Goal: Task Accomplishment & Management: Manage account settings

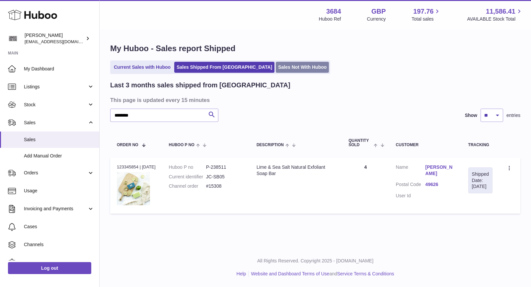
click at [278, 69] on link "Sales Not With Huboo" at bounding box center [302, 67] width 53 height 11
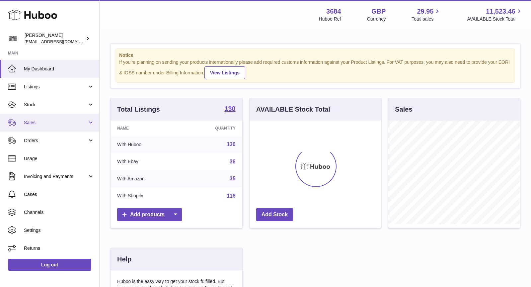
scroll to position [103, 132]
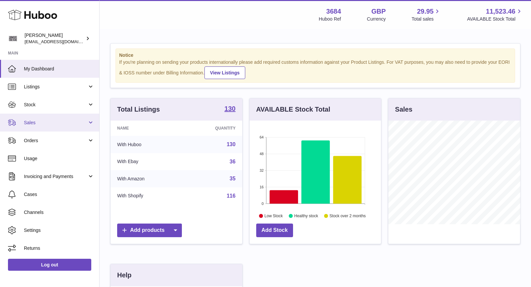
click at [54, 123] on span "Sales" at bounding box center [55, 123] width 63 height 6
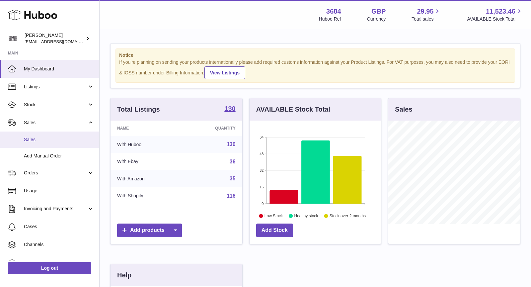
click at [56, 139] on span "Sales" at bounding box center [59, 139] width 70 height 6
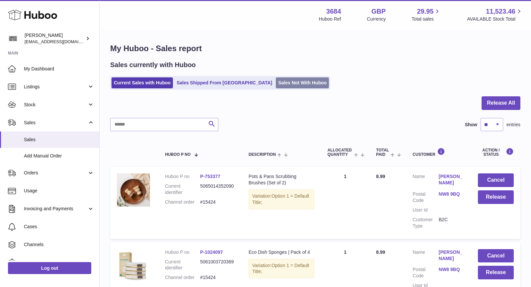
click at [276, 83] on link "Sales Not With Huboo" at bounding box center [302, 82] width 53 height 11
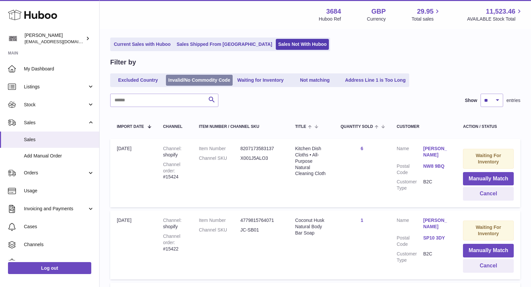
scroll to position [17, 0]
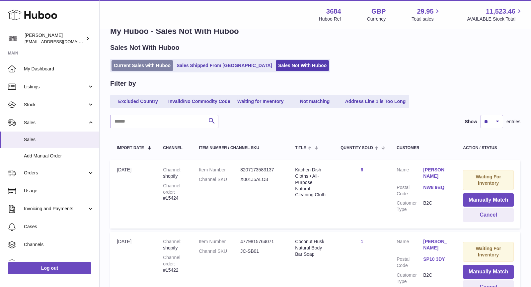
click at [139, 61] on link "Current Sales with Huboo" at bounding box center [142, 65] width 61 height 11
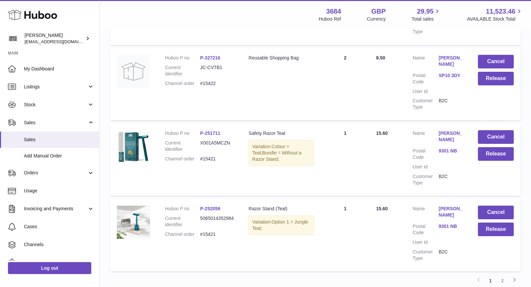
scroll to position [652, 0]
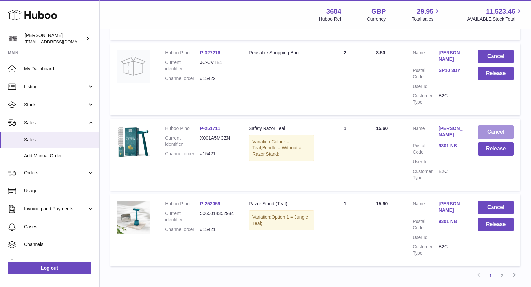
click at [496, 127] on button "Cancel" at bounding box center [496, 132] width 36 height 14
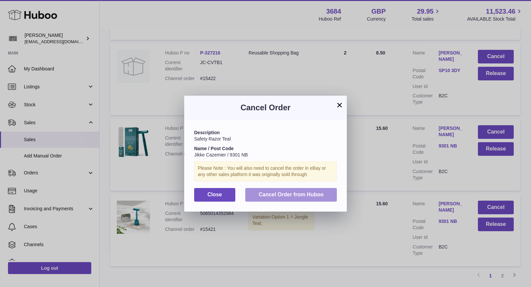
click at [318, 194] on span "Cancel Order from Huboo" at bounding box center [291, 195] width 65 height 6
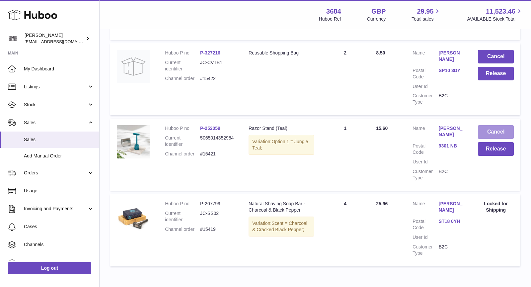
click at [498, 134] on button "Cancel" at bounding box center [496, 132] width 36 height 14
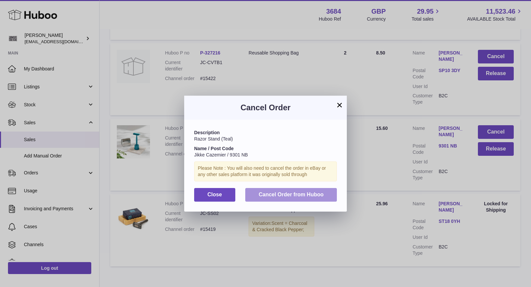
click at [326, 193] on button "Cancel Order from Huboo" at bounding box center [291, 195] width 92 height 14
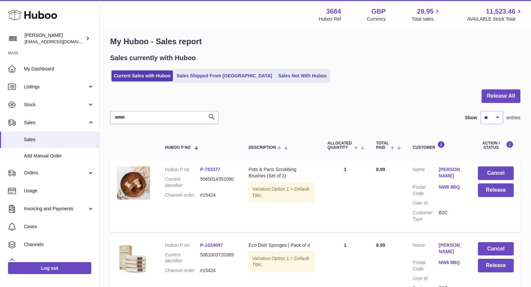
scroll to position [0, 0]
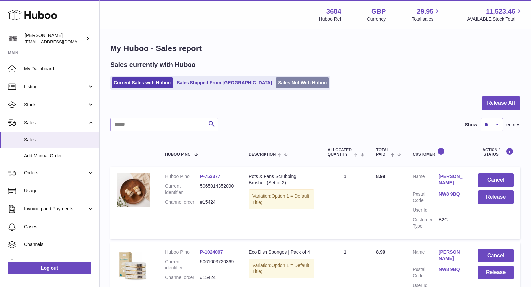
click at [276, 85] on link "Sales Not With Huboo" at bounding box center [302, 82] width 53 height 11
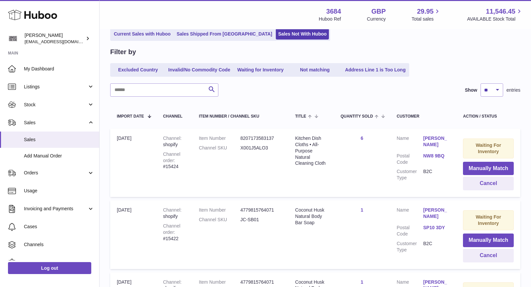
scroll to position [157, 0]
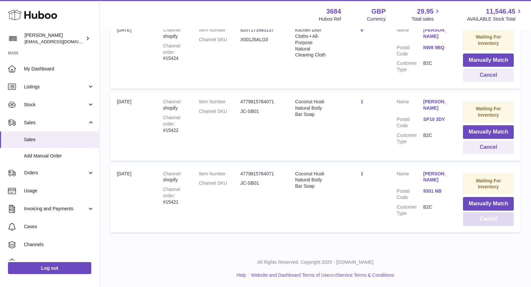
click at [482, 220] on button "Cancel" at bounding box center [488, 219] width 51 height 14
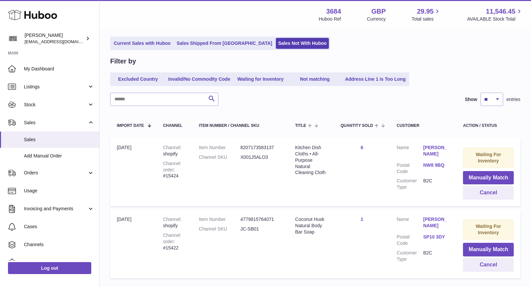
scroll to position [30, 0]
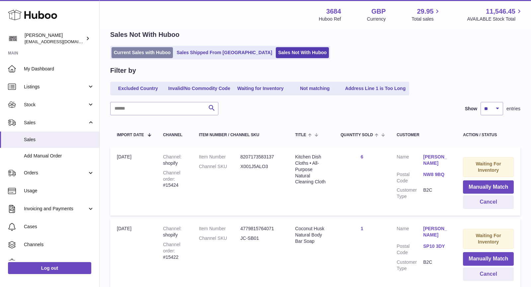
click at [147, 50] on link "Current Sales with Huboo" at bounding box center [142, 52] width 61 height 11
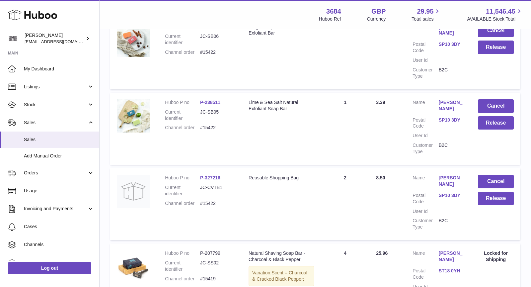
scroll to position [565, 0]
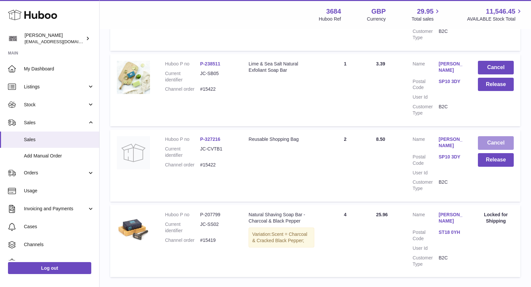
click at [503, 138] on button "Cancel" at bounding box center [496, 143] width 36 height 14
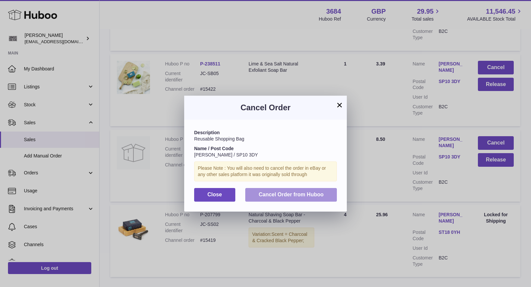
click at [321, 190] on button "Cancel Order from Huboo" at bounding box center [291, 195] width 92 height 14
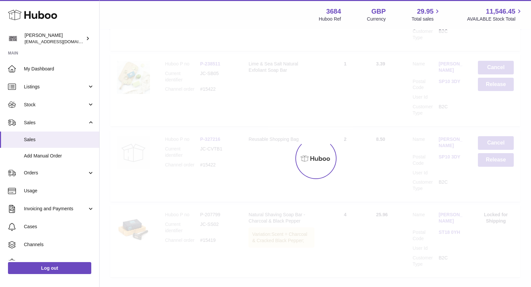
scroll to position [535, 0]
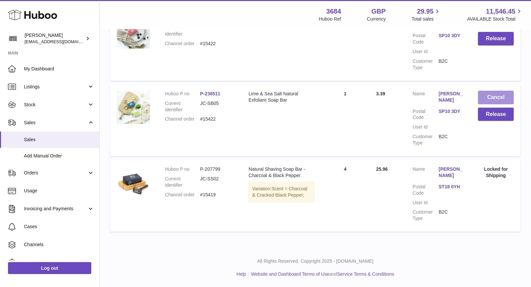
click at [496, 97] on button "Cancel" at bounding box center [496, 98] width 36 height 14
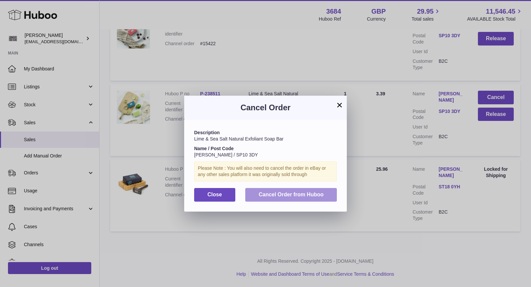
click at [299, 193] on span "Cancel Order from Huboo" at bounding box center [291, 195] width 65 height 6
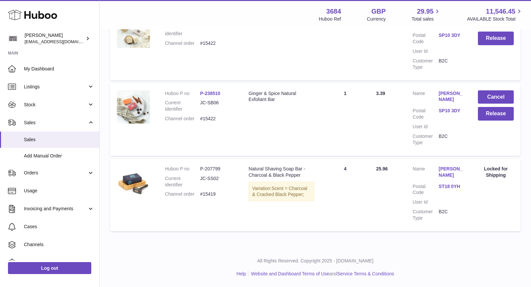
scroll to position [460, 0]
click at [495, 94] on button "Cancel" at bounding box center [496, 98] width 36 height 14
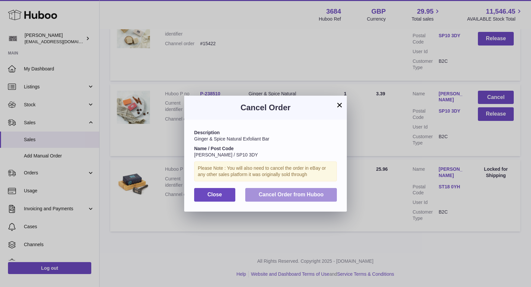
click at [304, 187] on div "Description Ginger & Spice Natural Exfoliant Bar Name / Post Code Amanda Foat /…" at bounding box center [265, 166] width 163 height 92
click at [306, 192] on span "Cancel Order from Huboo" at bounding box center [291, 195] width 65 height 6
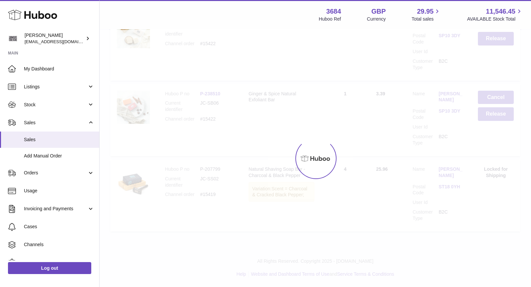
scroll to position [385, 0]
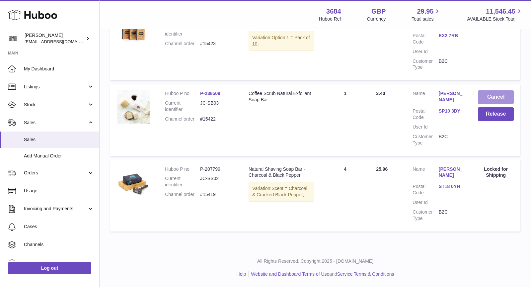
click at [491, 96] on button "Cancel" at bounding box center [496, 97] width 36 height 14
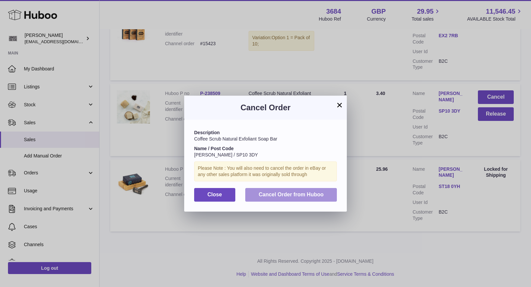
click at [323, 194] on span "Cancel Order from Huboo" at bounding box center [291, 195] width 65 height 6
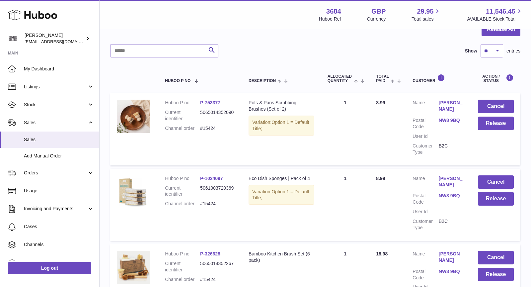
scroll to position [0, 0]
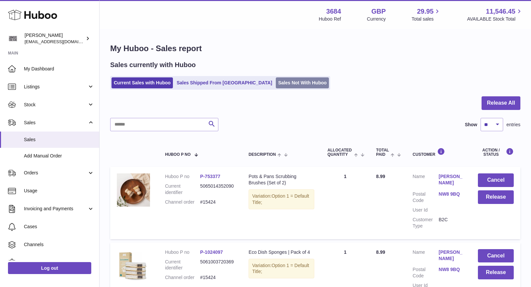
click at [283, 78] on link "Sales Not With Huboo" at bounding box center [302, 82] width 53 height 11
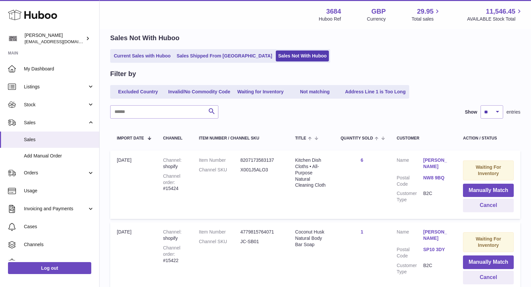
scroll to position [86, 0]
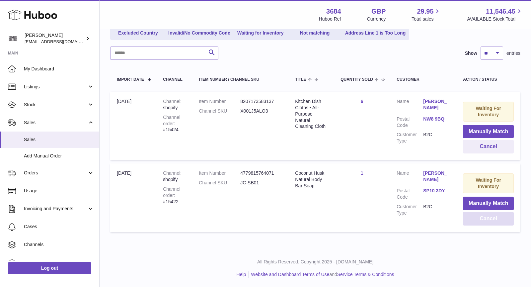
click at [482, 217] on button "Cancel" at bounding box center [488, 219] width 51 height 14
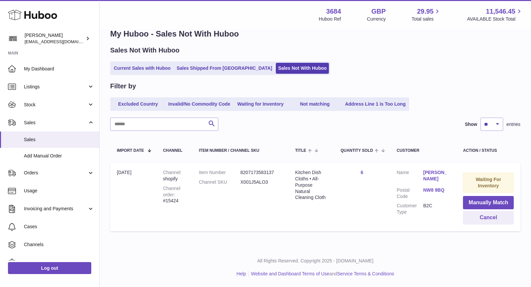
scroll to position [14, 0]
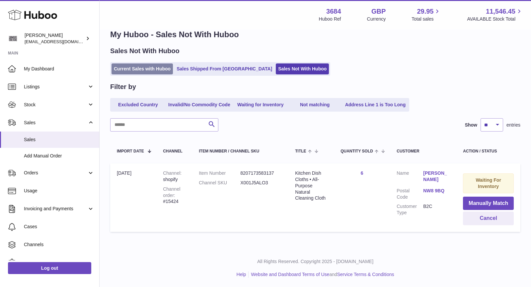
click at [146, 74] on link "Current Sales with Huboo" at bounding box center [142, 68] width 61 height 11
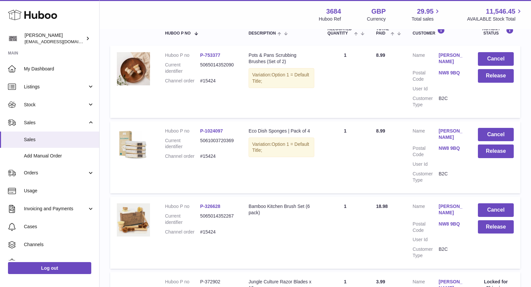
scroll to position [132, 0]
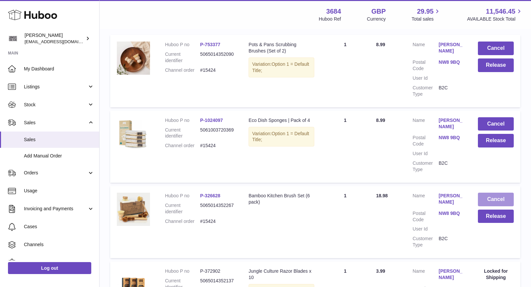
click at [498, 197] on button "Cancel" at bounding box center [496, 200] width 36 height 14
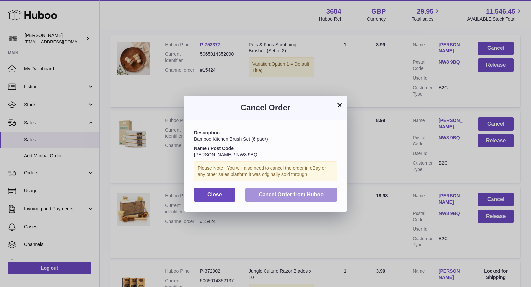
click at [319, 195] on span "Cancel Order from Huboo" at bounding box center [291, 195] width 65 height 6
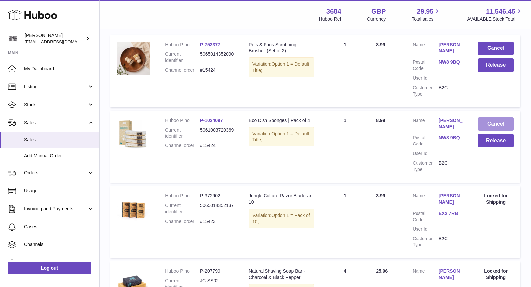
click at [494, 128] on button "Cancel" at bounding box center [496, 124] width 36 height 14
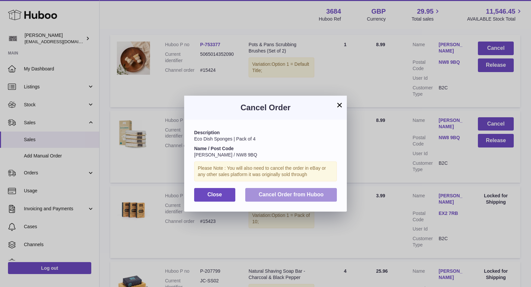
click at [308, 196] on span "Cancel Order from Huboo" at bounding box center [291, 195] width 65 height 6
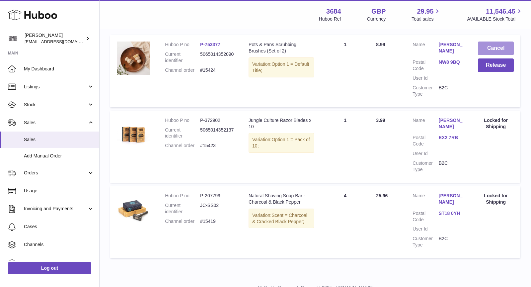
click at [498, 51] on button "Cancel" at bounding box center [496, 48] width 36 height 14
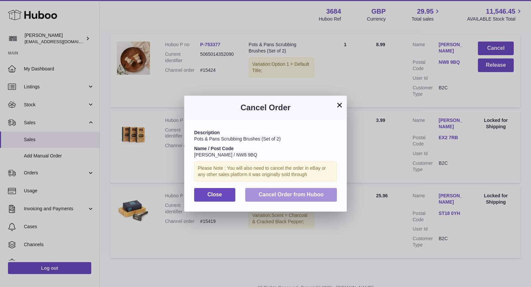
click at [318, 193] on span "Cancel Order from Huboo" at bounding box center [291, 195] width 65 height 6
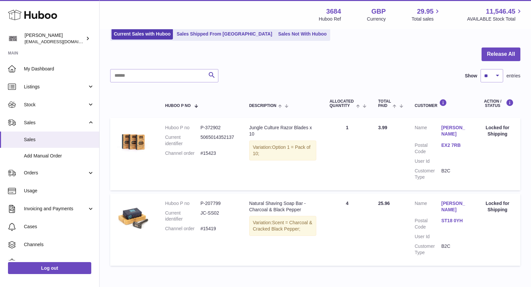
scroll to position [0, 0]
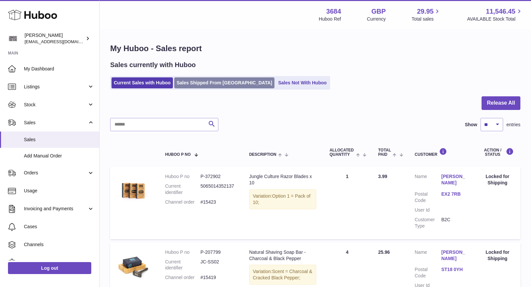
click at [198, 79] on link "Sales Shipped From [GEOGRAPHIC_DATA]" at bounding box center [224, 82] width 100 height 11
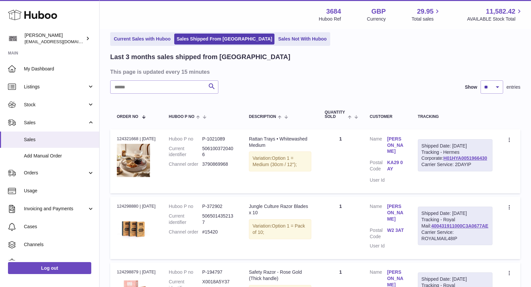
scroll to position [34, 0]
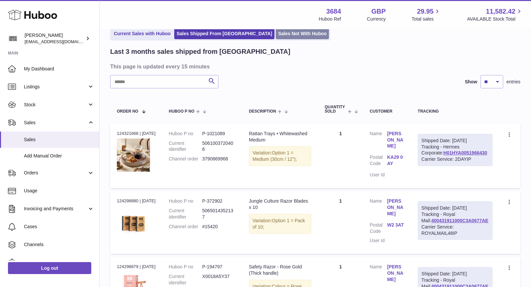
click at [278, 34] on link "Sales Not With Huboo" at bounding box center [302, 33] width 53 height 11
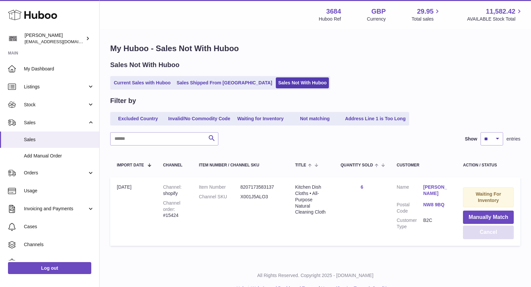
click at [489, 232] on button "Cancel" at bounding box center [488, 232] width 51 height 14
